Goal: Check status: Check status

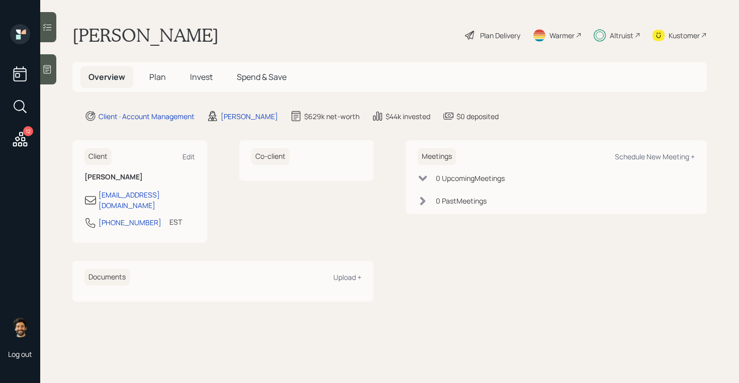
click at [215, 86] on h5 "Invest" at bounding box center [201, 77] width 39 height 22
